Goal: Task Accomplishment & Management: Complete application form

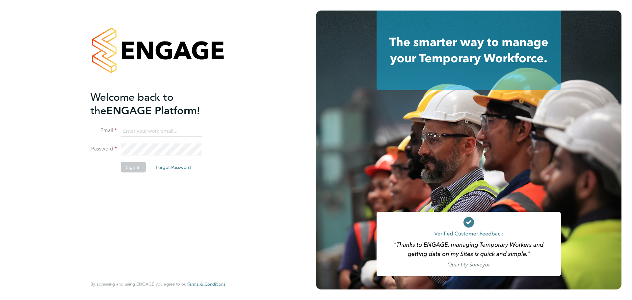
type input "[EMAIL_ADDRESS][DOMAIN_NAME]"
click at [125, 170] on button "Sign In" at bounding box center [133, 167] width 25 height 11
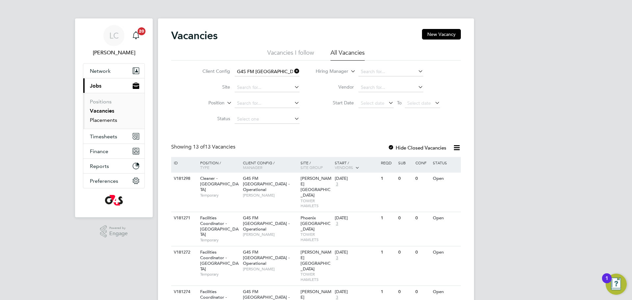
click at [110, 117] on link "Placements" at bounding box center [103, 120] width 27 height 6
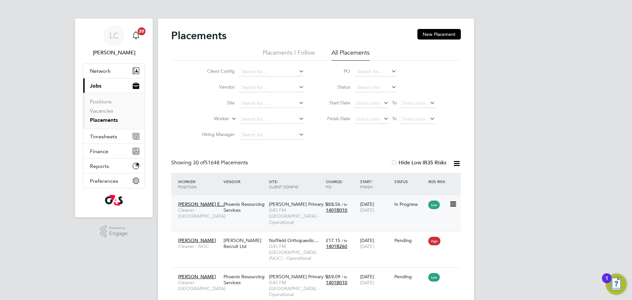
click at [295, 215] on span "G4S FM [GEOGRAPHIC_DATA] - Operational" at bounding box center [296, 216] width 54 height 18
click at [265, 118] on input at bounding box center [271, 119] width 65 height 9
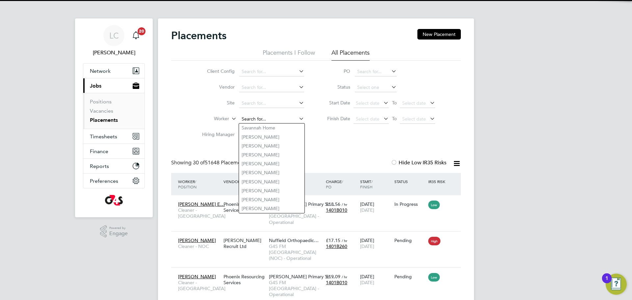
paste input "Usifo Egbule"
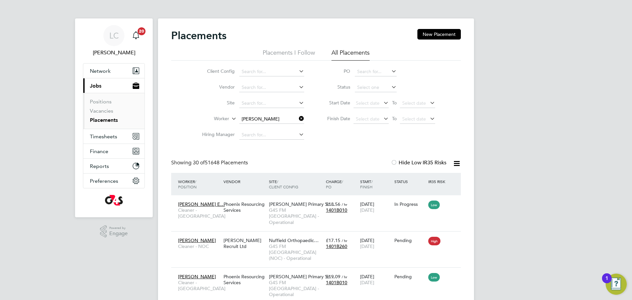
click at [271, 129] on li "Usifo Osemeka Egbule" at bounding box center [272, 127] width 66 height 9
type input "Usifo Osemeka Egbule"
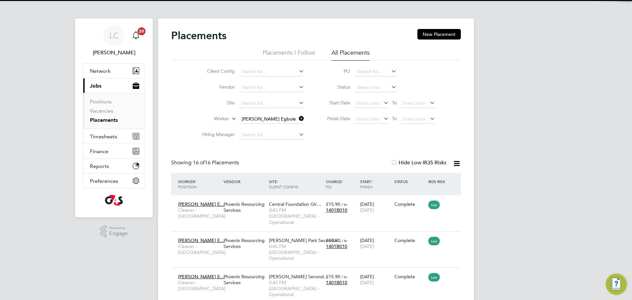
scroll to position [25, 57]
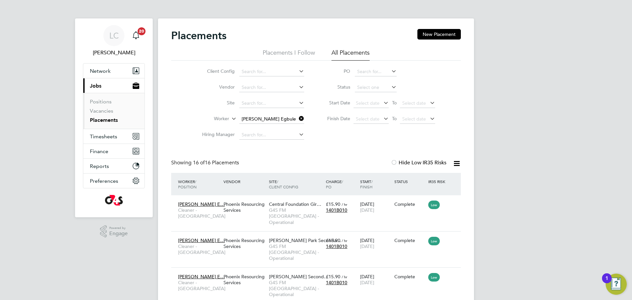
click at [299, 122] on input "Usifo Osemeka Egbule" at bounding box center [271, 119] width 65 height 9
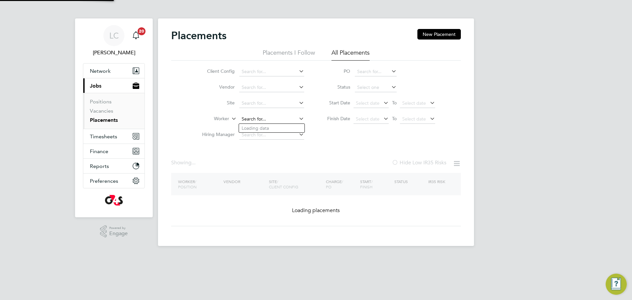
click at [265, 117] on input at bounding box center [271, 119] width 65 height 9
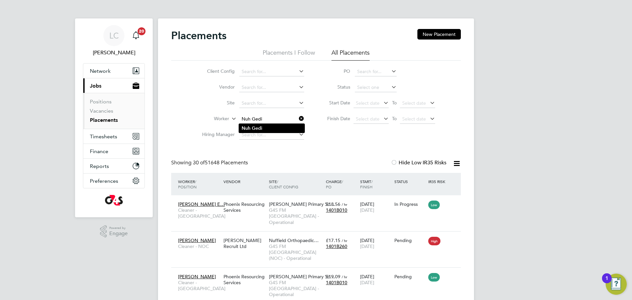
type input "Nuh Gedi"
click at [270, 131] on li "Nuh Gedi" at bounding box center [272, 128] width 66 height 9
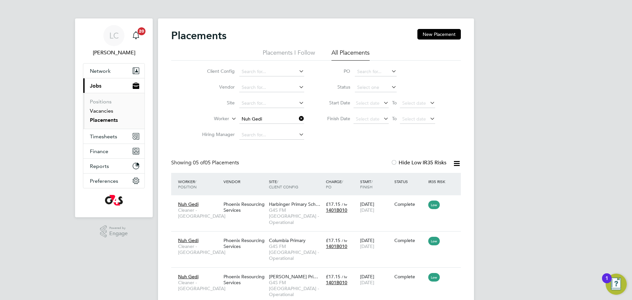
click at [105, 111] on link "Vacancies" at bounding box center [101, 111] width 23 height 6
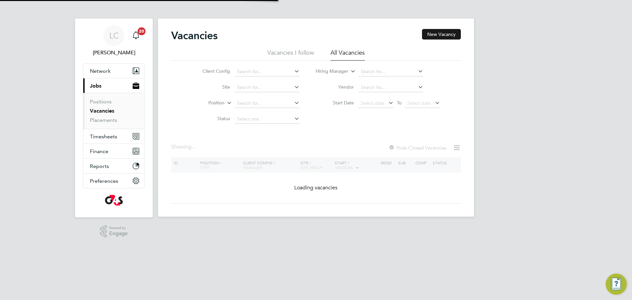
click at [440, 36] on button "New Vacancy" at bounding box center [441, 34] width 39 height 11
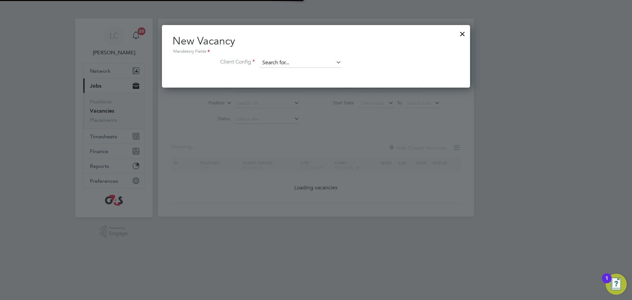
scroll to position [63, 309]
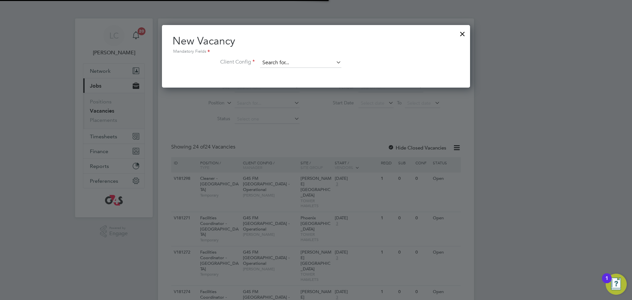
click at [307, 60] on div "New Vacancy Mandatory Fields Client Config" at bounding box center [316, 54] width 287 height 40
click at [307, 60] on input at bounding box center [300, 63] width 81 height 10
click at [291, 84] on li "G4S FM Towe r Hamlets - Operational" at bounding box center [319, 81] width 119 height 9
type input "G4S FM Tower Hamlets - Operational"
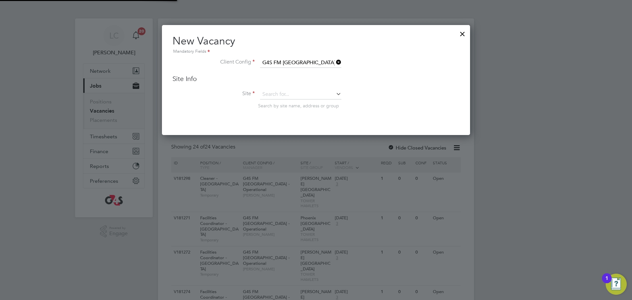
scroll to position [110, 309]
click at [280, 95] on input at bounding box center [300, 95] width 81 height 10
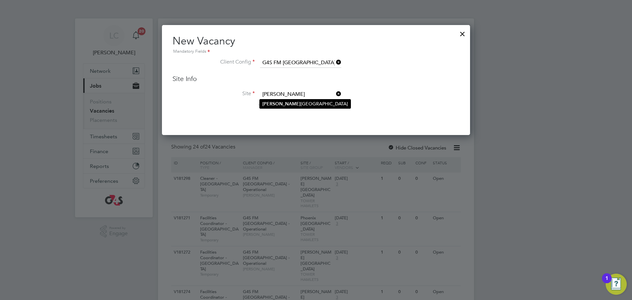
click at [280, 99] on li "Langdon Park Secondary School" at bounding box center [305, 103] width 91 height 9
type input "Langdon Park Secondary School"
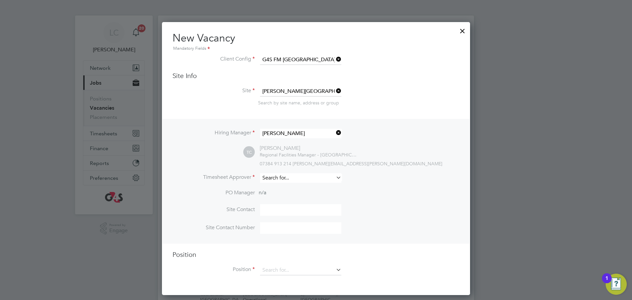
scroll to position [7, 0]
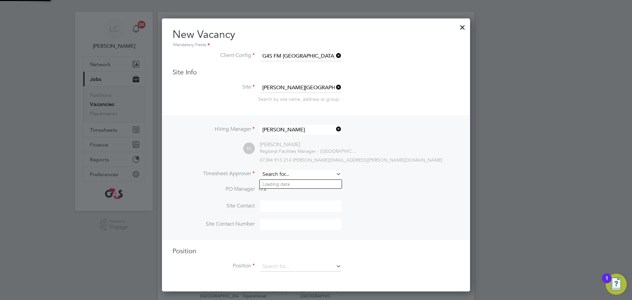
click at [288, 171] on input at bounding box center [300, 175] width 81 height 10
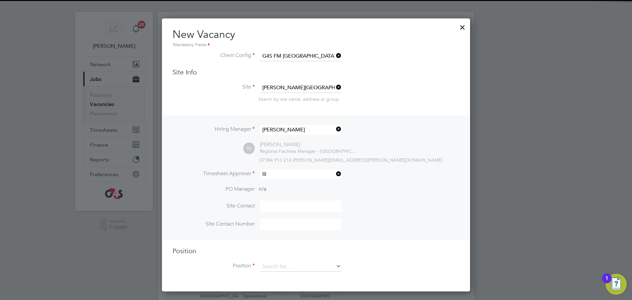
click at [297, 187] on li "Lil ingxi Chen" at bounding box center [301, 184] width 82 height 9
type input "Lilingxi Chen"
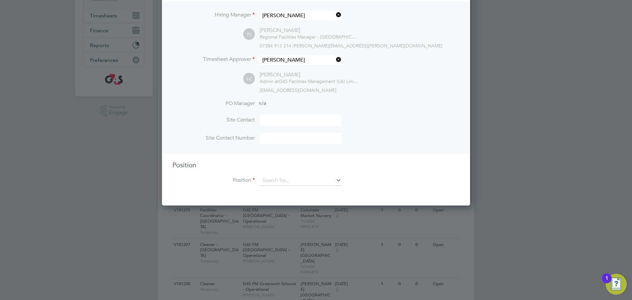
scroll to position [122, 0]
click at [308, 179] on input at bounding box center [300, 180] width 81 height 10
click at [296, 196] on li "Cleaner - Tower Hamlet" at bounding box center [312, 199] width 104 height 9
type input "Cleaner - Tower Hamlet"
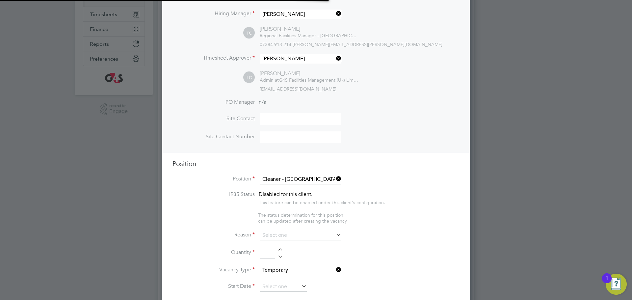
scroll to position [0, 3]
type textarea "**Key Responsibilities** ▪ To carry out all cleaning assigned, making full use …"
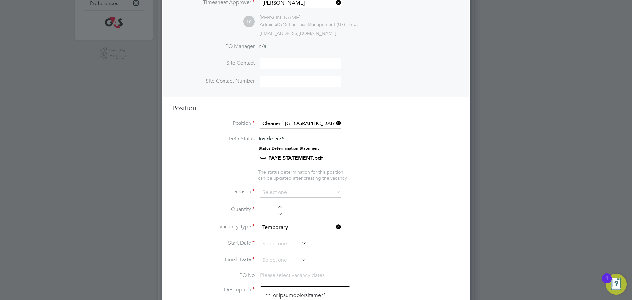
scroll to position [178, 0]
click at [291, 192] on input at bounding box center [300, 192] width 81 height 10
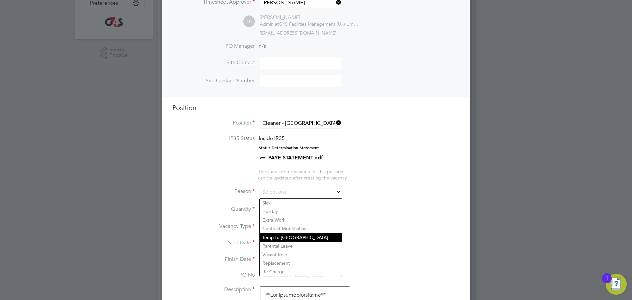
drag, startPoint x: 291, startPoint y: 259, endPoint x: 289, endPoint y: 234, distance: 24.4
click at [291, 259] on li "Replacement" at bounding box center [301, 263] width 82 height 9
type input "Replacement"
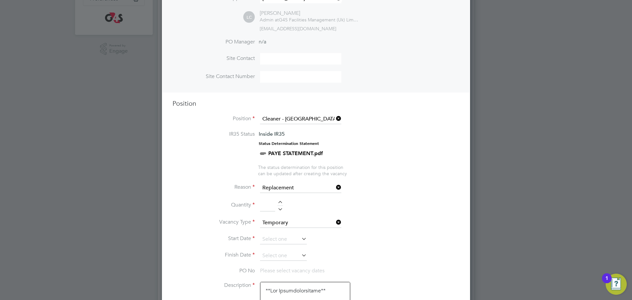
scroll to position [189, 0]
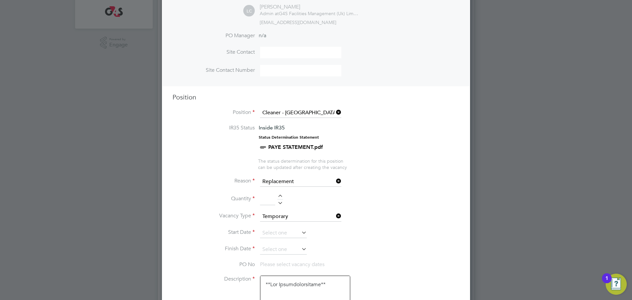
click at [283, 195] on div at bounding box center [281, 197] width 6 height 5
type input "1"
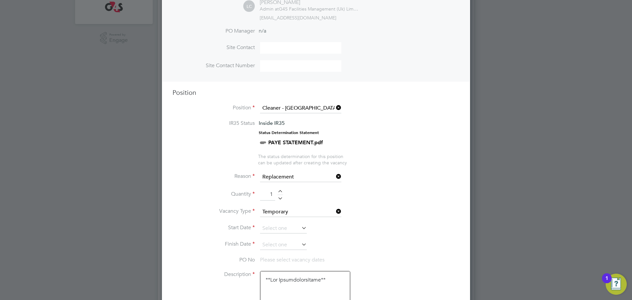
scroll to position [199, 0]
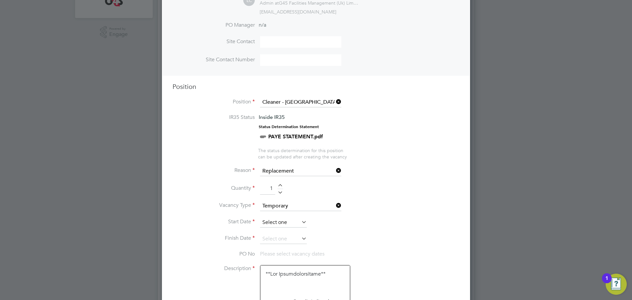
click at [287, 224] on input at bounding box center [283, 223] width 47 height 10
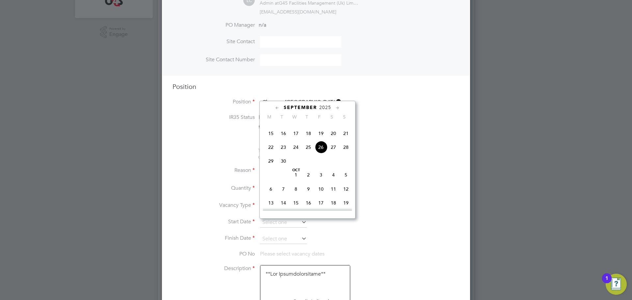
click at [296, 181] on span "Oct 1" at bounding box center [296, 175] width 13 height 13
type input "01 Oct 2025"
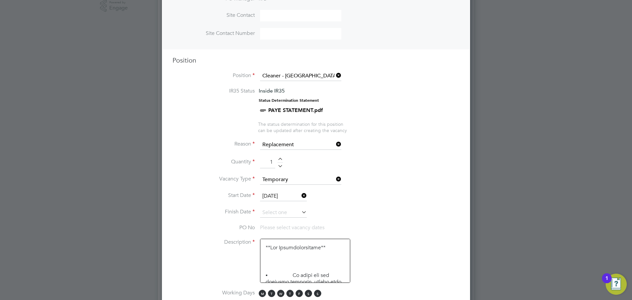
scroll to position [231, 0]
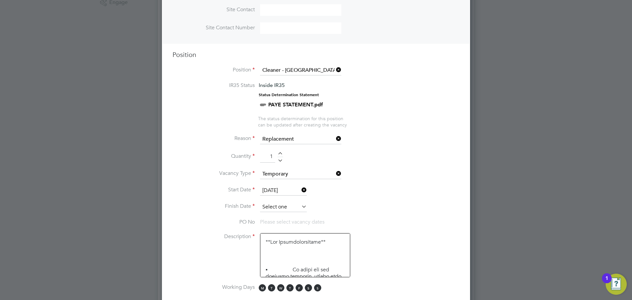
click at [286, 209] on input at bounding box center [283, 207] width 47 height 10
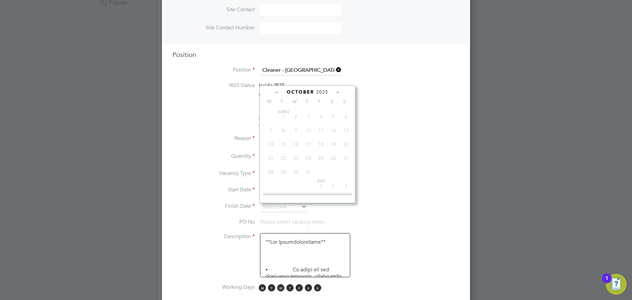
scroll to position [190, 0]
click at [319, 141] on span "3" at bounding box center [321, 134] width 13 height 13
type input "03 Oct 2025"
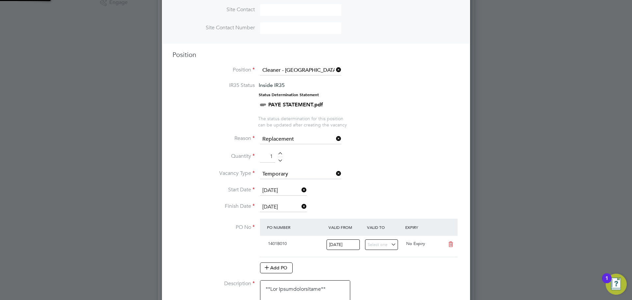
scroll to position [3, 3]
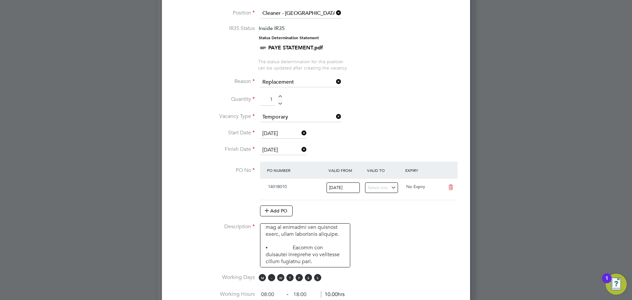
drag, startPoint x: 261, startPoint y: 280, endPoint x: 274, endPoint y: 279, distance: 12.9
click at [266, 280] on span "M T W T F S S" at bounding box center [291, 277] width 65 height 7
drag, startPoint x: 272, startPoint y: 278, endPoint x: 262, endPoint y: 279, distance: 10.6
click at [272, 278] on span "T" at bounding box center [271, 277] width 7 height 7
click at [261, 279] on span "M" at bounding box center [262, 277] width 7 height 7
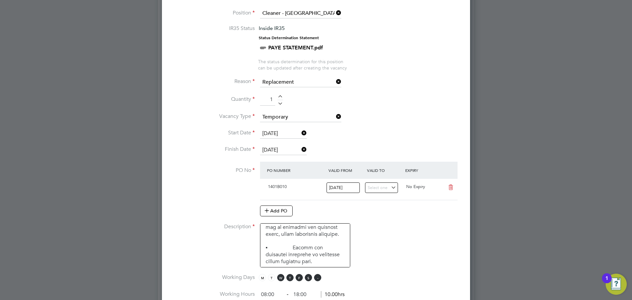
click at [313, 278] on span "M T W T F S S" at bounding box center [291, 277] width 65 height 7
drag, startPoint x: 321, startPoint y: 278, endPoint x: 321, endPoint y: 271, distance: 7.3
click at [321, 278] on span "M T W T F S S" at bounding box center [291, 277] width 65 height 7
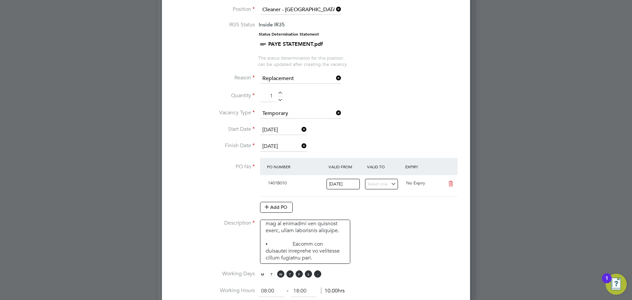
drag, startPoint x: 309, startPoint y: 273, endPoint x: 316, endPoint y: 273, distance: 7.3
click at [311, 273] on span "S" at bounding box center [308, 273] width 7 height 7
click at [317, 273] on span "S" at bounding box center [317, 273] width 7 height 7
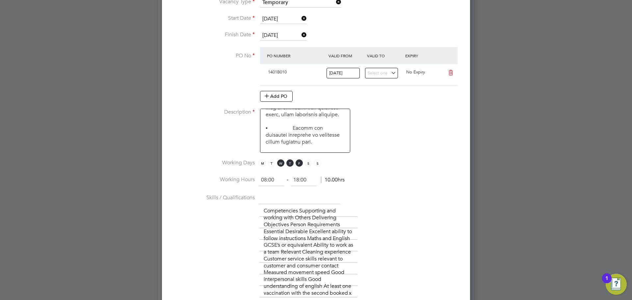
drag, startPoint x: 275, startPoint y: 180, endPoint x: 258, endPoint y: 182, distance: 16.5
click at [259, 183] on input "08:00" at bounding box center [271, 180] width 25 height 12
type input "15:30"
drag, startPoint x: 311, startPoint y: 181, endPoint x: 290, endPoint y: 178, distance: 21.0
click at [290, 178] on ng-form "15:30 ‐ 18:00 2.50hrs" at bounding box center [300, 180] width 83 height 7
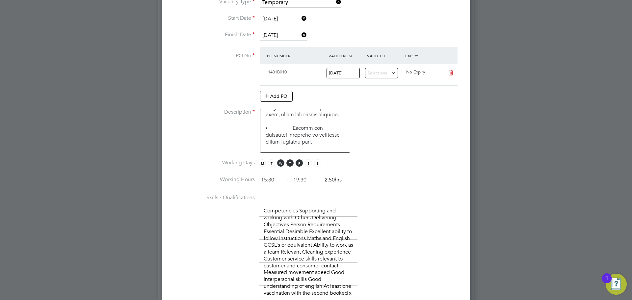
type input "19:30"
click at [384, 186] on li "Working Hours 15:30 ‐ 19:30 2.50hrs" at bounding box center [316, 183] width 287 height 18
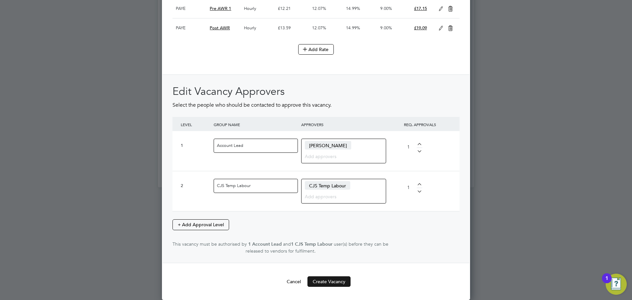
click at [334, 279] on button "Create Vacancy" at bounding box center [329, 281] width 43 height 11
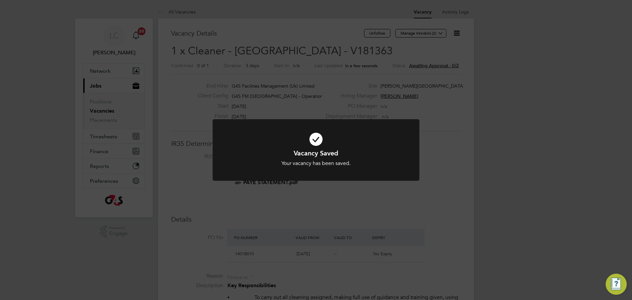
click at [331, 44] on div "Vacancy Saved Your vacancy has been saved. Cancel Okay" at bounding box center [316, 150] width 632 height 300
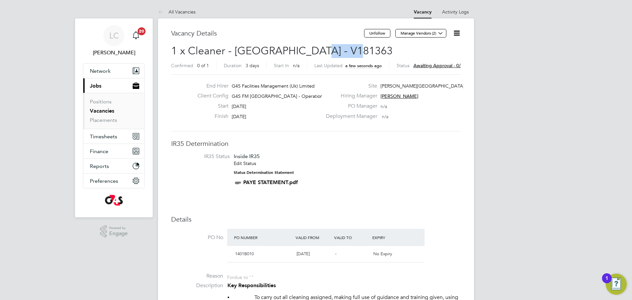
drag, startPoint x: 308, startPoint y: 47, endPoint x: 350, endPoint y: 47, distance: 41.8
click at [352, 47] on h2 "1 x Cleaner - Tower Hamlet - V181363 Confirmed 0 of 1 Duration 3 days Start In …" at bounding box center [316, 58] width 290 height 28
copy span "V181363"
click at [442, 34] on icon at bounding box center [440, 33] width 5 height 5
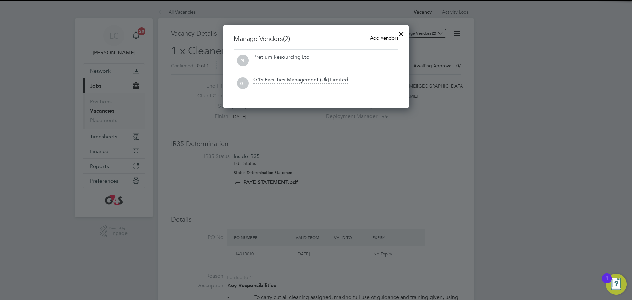
click at [375, 35] on span "Add Vendors" at bounding box center [384, 38] width 28 height 6
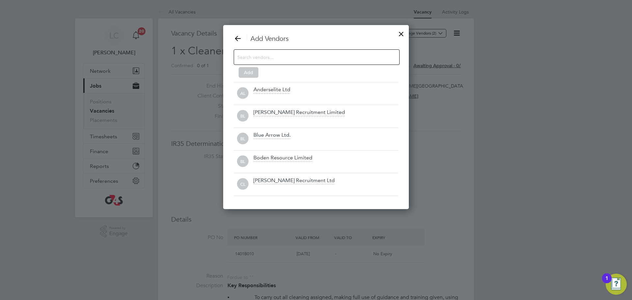
click at [291, 58] on input at bounding box center [311, 57] width 148 height 9
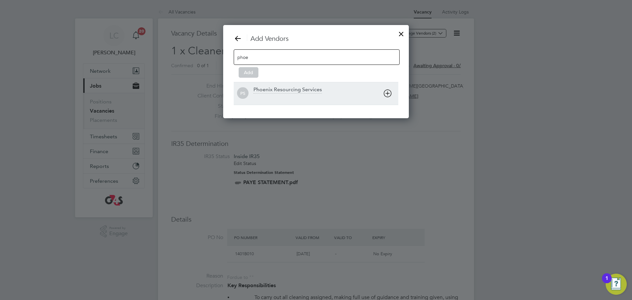
type input "phoe"
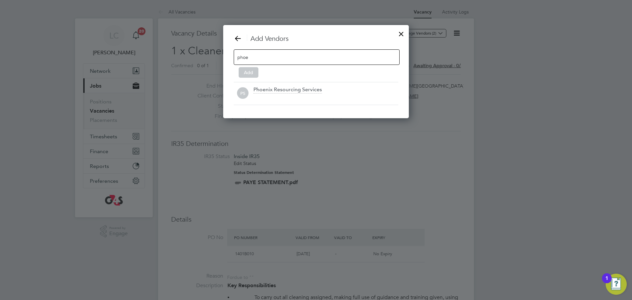
drag, startPoint x: 297, startPoint y: 93, endPoint x: 262, endPoint y: 82, distance: 36.9
click at [296, 92] on div "Phoenix Resourcing Services" at bounding box center [288, 89] width 68 height 7
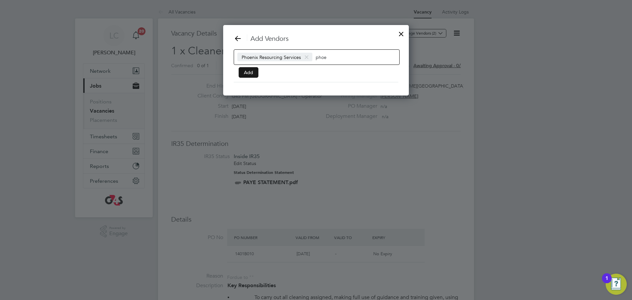
click at [243, 75] on button "Add" at bounding box center [249, 72] width 20 height 11
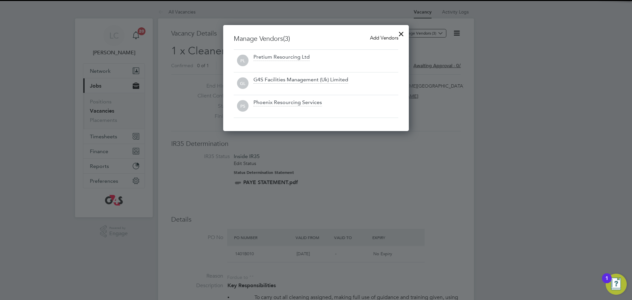
click at [397, 33] on div at bounding box center [401, 32] width 12 height 12
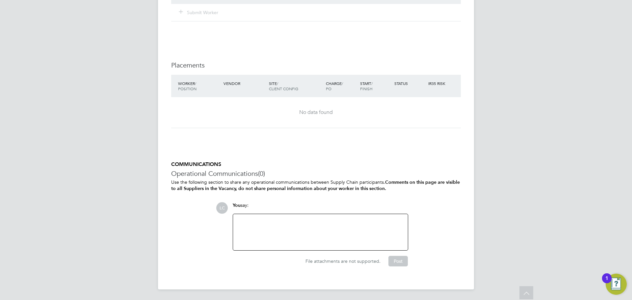
click at [277, 224] on div at bounding box center [320, 232] width 167 height 28
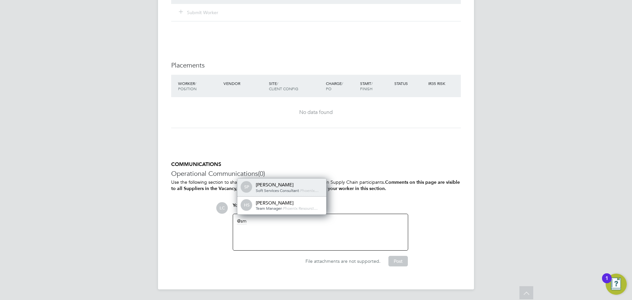
click at [291, 189] on span "Soft Services Consultant" at bounding box center [277, 190] width 43 height 5
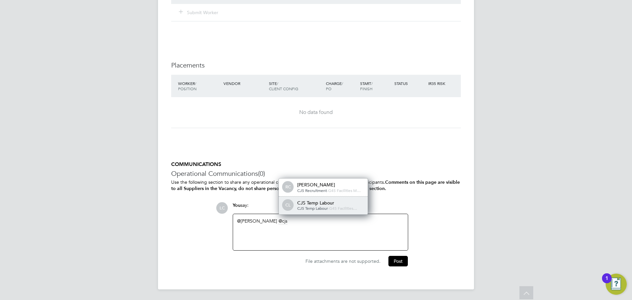
click at [314, 202] on div "CJS Temp Labour" at bounding box center [330, 203] width 66 height 6
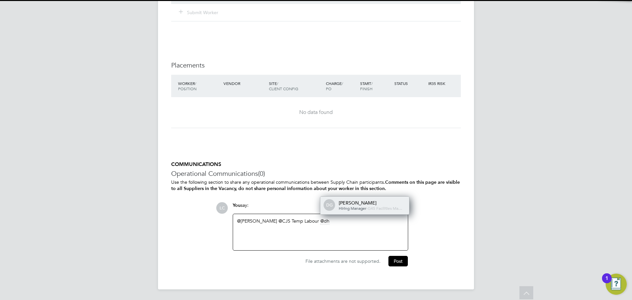
click at [350, 206] on div "Hiring Manager - G4S Facilities Ma…" at bounding box center [372, 208] width 66 height 5
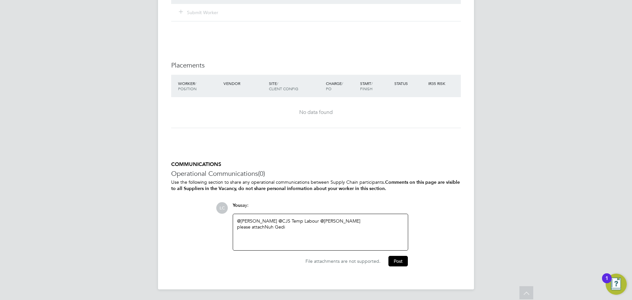
click at [299, 228] on div "@Smeraldo Porcaro ​ @CJS Temp Labour ​ @dharmisha gohil ​ please attach Nuh Gedi" at bounding box center [320, 232] width 167 height 28
click at [344, 237] on div "Wed - Fri 15:30 - 19:30" at bounding box center [320, 239] width 167 height 6
click at [399, 263] on button "Post" at bounding box center [398, 261] width 19 height 11
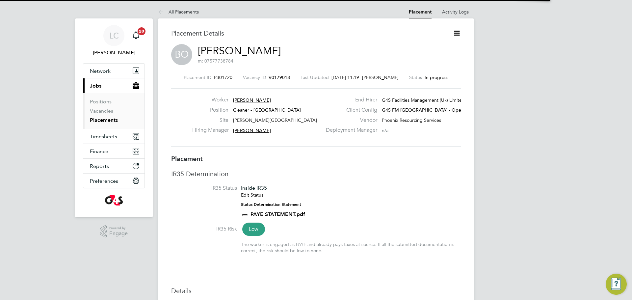
scroll to position [3, 3]
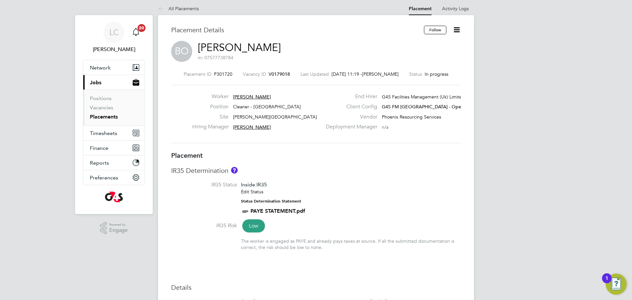
click at [457, 31] on icon at bounding box center [457, 30] width 8 height 8
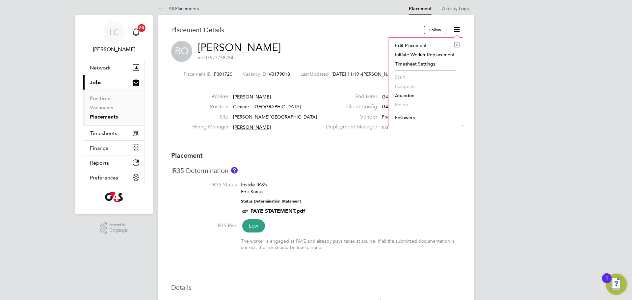
click at [430, 47] on li "Edit Placement e" at bounding box center [426, 45] width 68 height 9
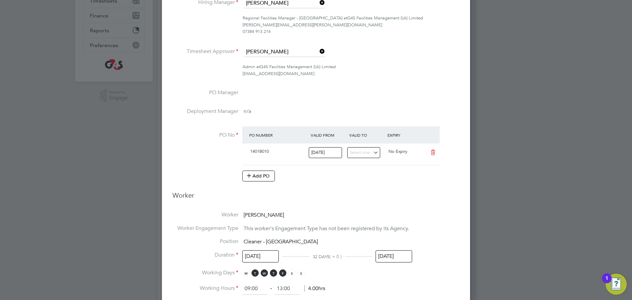
click at [395, 252] on input "[DATE]" at bounding box center [394, 256] width 37 height 12
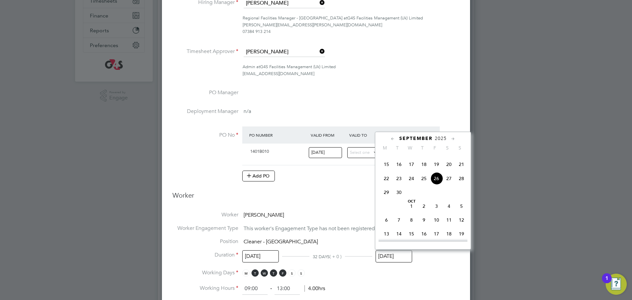
click at [435, 212] on span "3" at bounding box center [436, 206] width 13 height 13
type input "[DATE]"
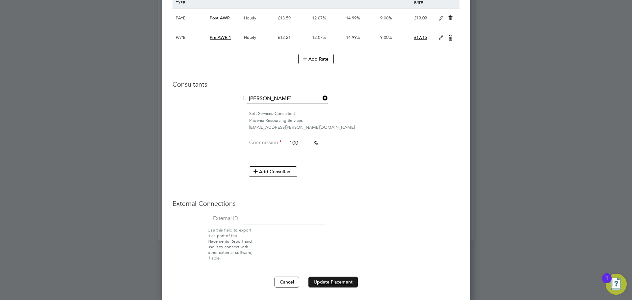
click at [343, 280] on button "Update Placement" at bounding box center [333, 282] width 49 height 11
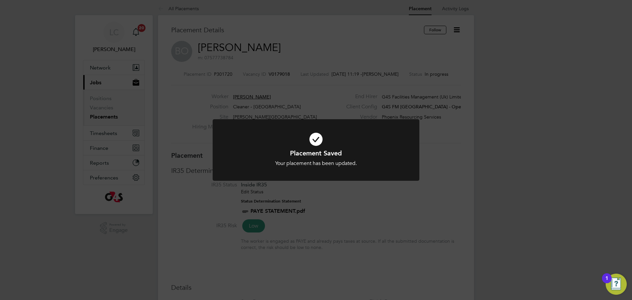
click at [302, 57] on div "Placement Saved Your placement has been updated. Cancel Okay" at bounding box center [316, 150] width 632 height 300
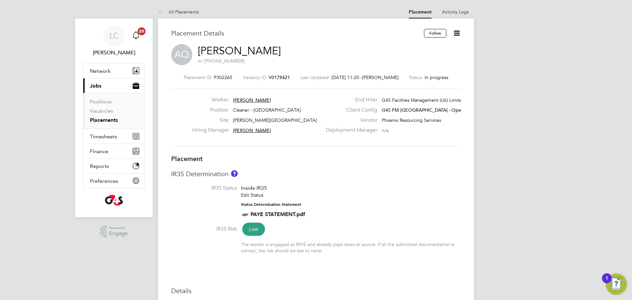
click at [456, 32] on icon at bounding box center [457, 33] width 8 height 8
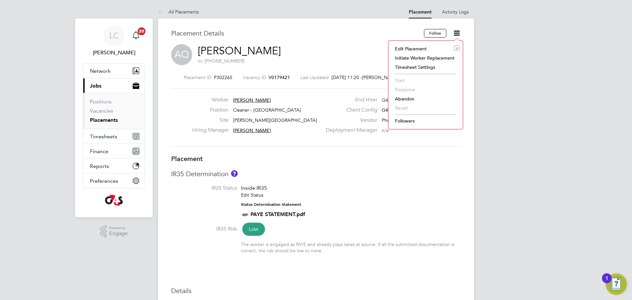
click at [431, 47] on li "Edit Placement e" at bounding box center [426, 48] width 68 height 9
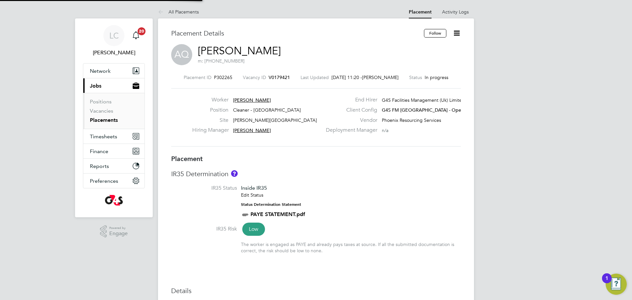
type input "[PERSON_NAME]"
type input "[DATE]"
type input "15:30"
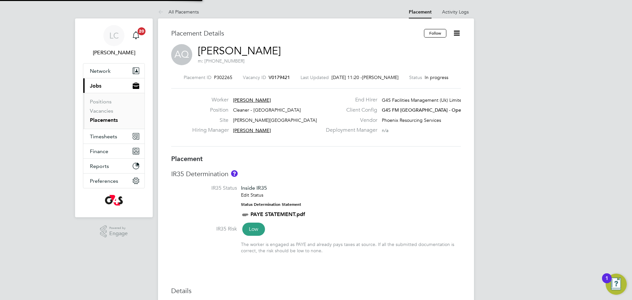
type input "19:30"
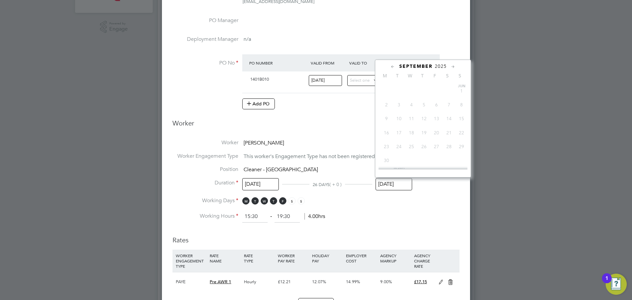
click at [395, 179] on input "[DATE]" at bounding box center [394, 184] width 37 height 12
click at [436, 140] on span "3" at bounding box center [436, 134] width 13 height 13
type input "[DATE]"
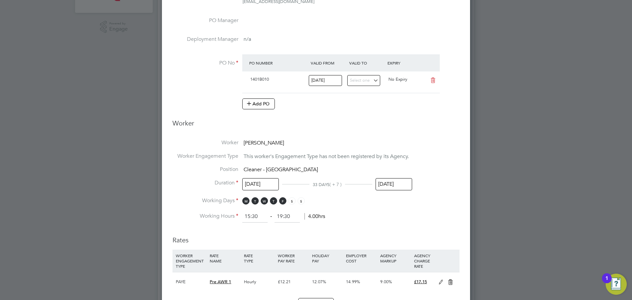
click at [404, 211] on li "Working Hours 15:30 ‐ 19:30 4.00hrs" at bounding box center [316, 217] width 287 height 12
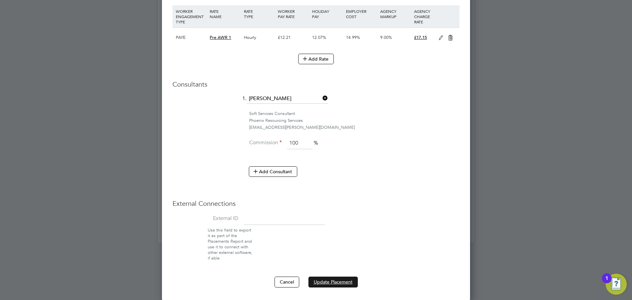
drag, startPoint x: 338, startPoint y: 284, endPoint x: 340, endPoint y: 277, distance: 7.0
click at [338, 283] on button "Update Placement" at bounding box center [333, 282] width 49 height 11
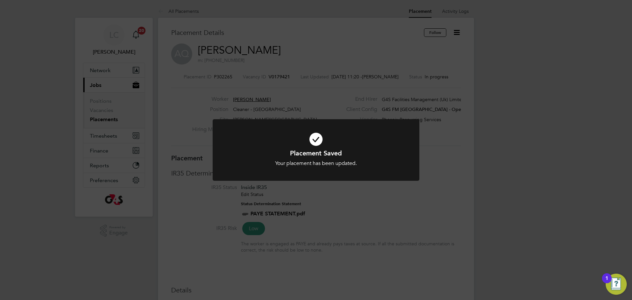
drag, startPoint x: 291, startPoint y: 52, endPoint x: 288, endPoint y: 49, distance: 4.0
click at [288, 49] on div "Placement Saved Your placement has been updated. Cancel Okay" at bounding box center [316, 150] width 632 height 300
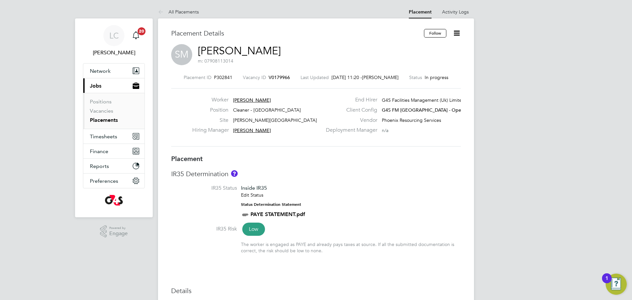
click at [458, 36] on icon at bounding box center [457, 33] width 8 height 8
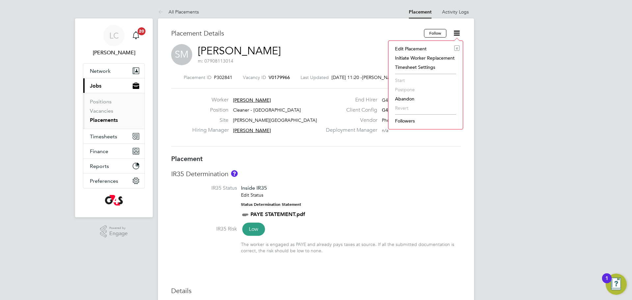
click at [418, 49] on li "Edit Placement e" at bounding box center [426, 48] width 68 height 9
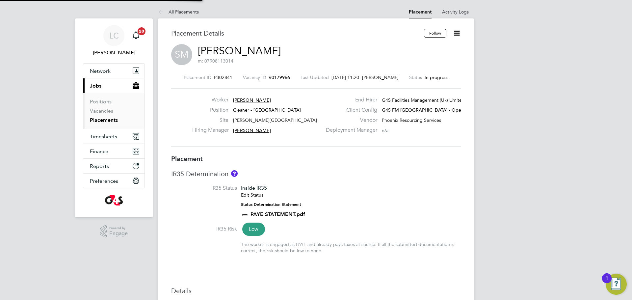
type input "Yusupha Miknas"
type input "Lilingxi Chen"
type input "08 Sep 2025"
type input "26 Sep 2025"
type input "06:30"
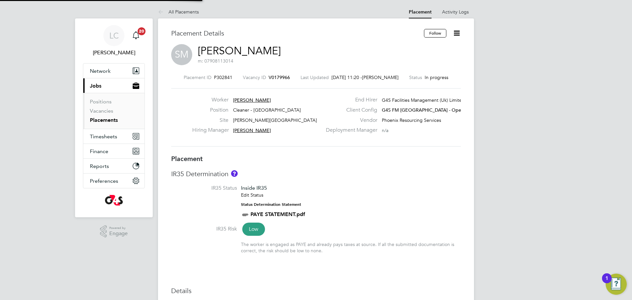
type input "08:30"
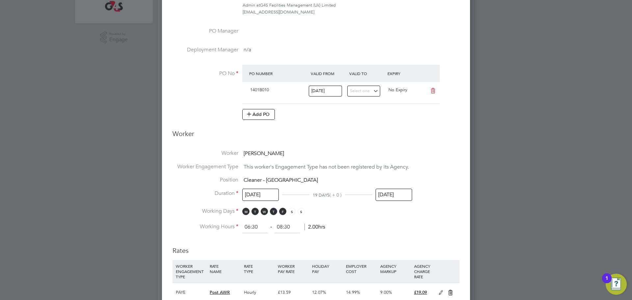
click at [392, 194] on input "26 Sep 2025" at bounding box center [394, 195] width 37 height 12
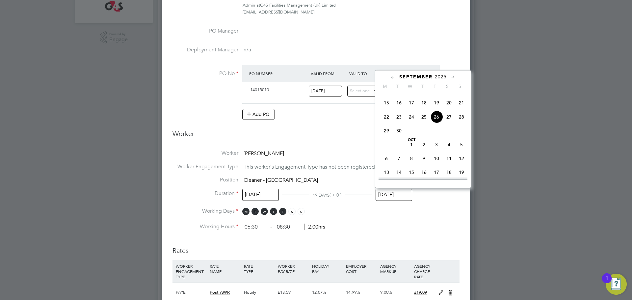
click at [435, 151] on span "3" at bounding box center [436, 144] width 13 height 13
type input "03 Oct 2025"
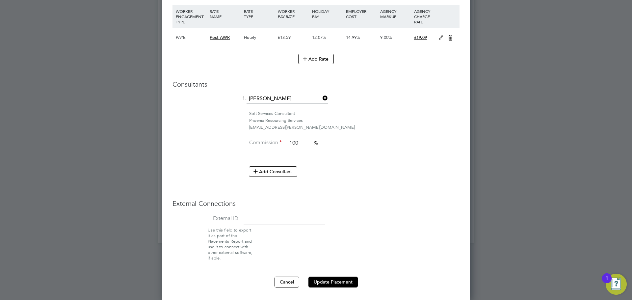
drag, startPoint x: 330, startPoint y: 280, endPoint x: 334, endPoint y: 275, distance: 7.0
click at [338, 284] on button "Update Placement" at bounding box center [333, 282] width 49 height 11
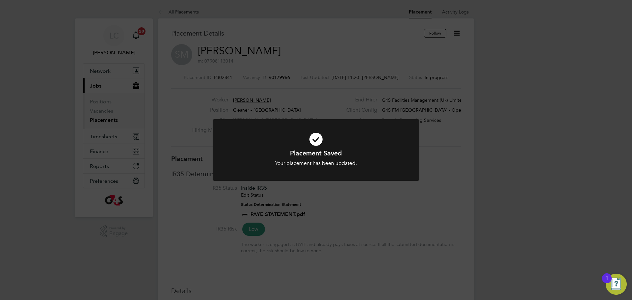
drag, startPoint x: 336, startPoint y: 8, endPoint x: 336, endPoint y: 0, distance: 8.2
click at [337, 8] on div "Placement Saved Your placement has been updated. Cancel Okay" at bounding box center [316, 150] width 632 height 300
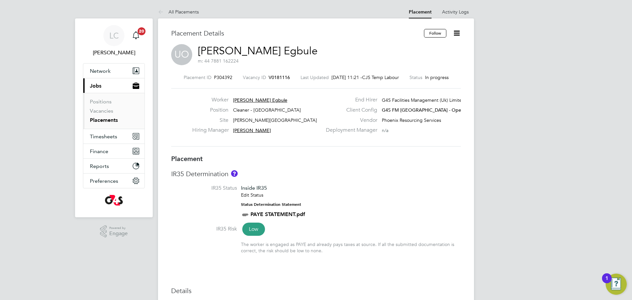
click at [458, 34] on icon at bounding box center [457, 33] width 8 height 8
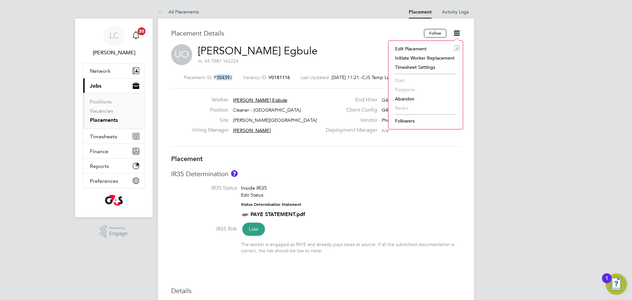
drag, startPoint x: 226, startPoint y: 73, endPoint x: 211, endPoint y: 76, distance: 14.7
click at [212, 76] on div "Placement ID P304392 Vacancy ID V0181116 Last Updated 26 Sep 2025, 11:21 - CJS …" at bounding box center [316, 111] width 290 height 88
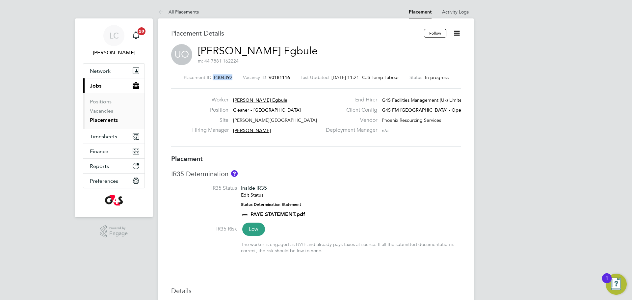
drag, startPoint x: 208, startPoint y: 76, endPoint x: 227, endPoint y: 77, distance: 19.1
click at [227, 77] on div "Placement ID P304392 Vacancy ID V0181116 Last Updated 26 Sep 2025, 11:21 - CJS …" at bounding box center [316, 77] width 290 height 6
copy div "P304392"
click at [457, 31] on icon at bounding box center [457, 33] width 8 height 8
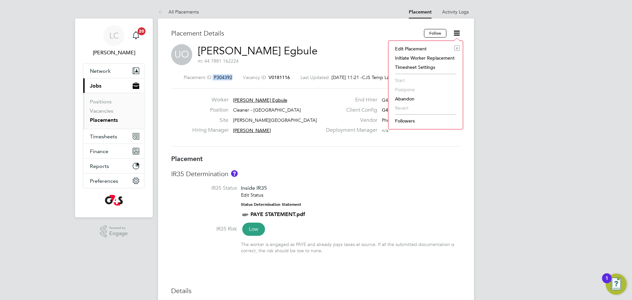
click at [422, 47] on li "Edit Placement e" at bounding box center [426, 48] width 68 height 9
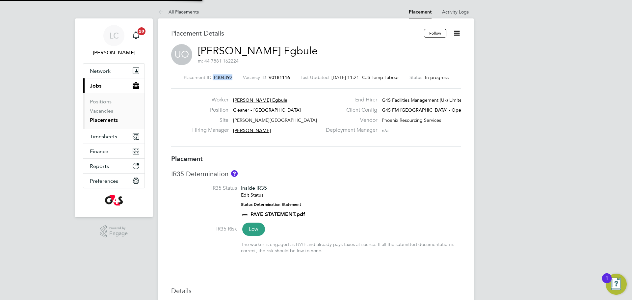
type input "[PERSON_NAME]"
type input "[DATE]"
type input "15:30"
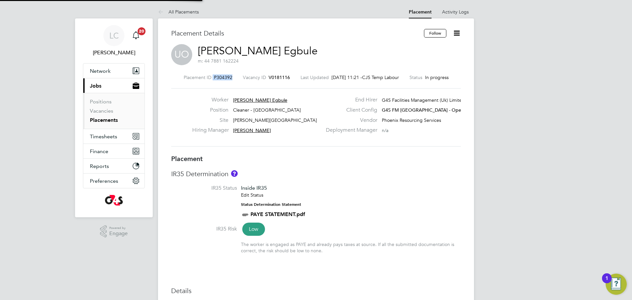
type input "17:30"
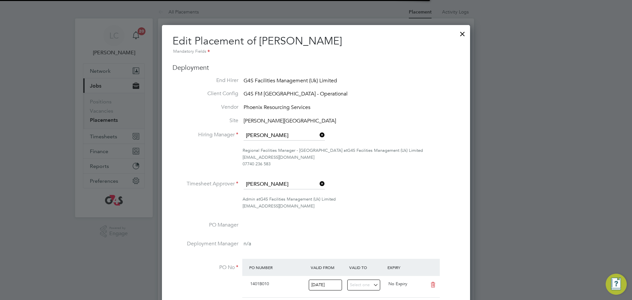
scroll to position [5, 0]
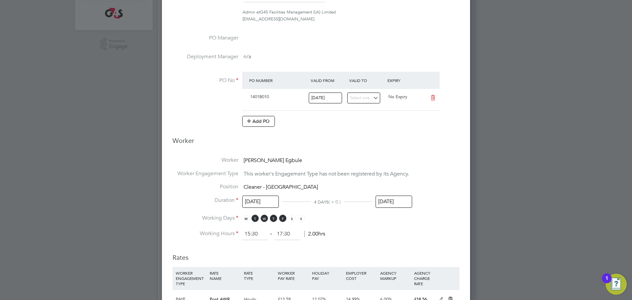
click at [398, 200] on input "[DATE]" at bounding box center [394, 202] width 37 height 12
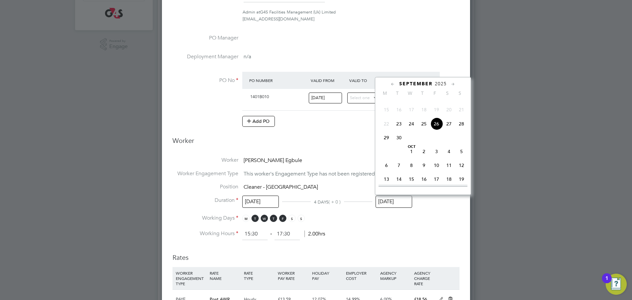
click at [437, 158] on span "3" at bounding box center [436, 151] width 13 height 13
type input "[DATE]"
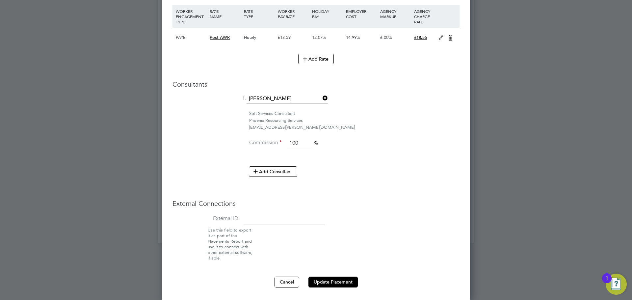
click at [338, 279] on button "Update Placement" at bounding box center [333, 282] width 49 height 11
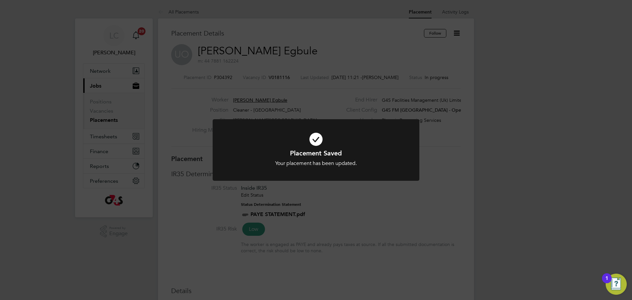
click at [360, 48] on div "Placement Saved Your placement has been updated. Cancel Okay" at bounding box center [316, 150] width 632 height 300
